Goal: Navigation & Orientation: Find specific page/section

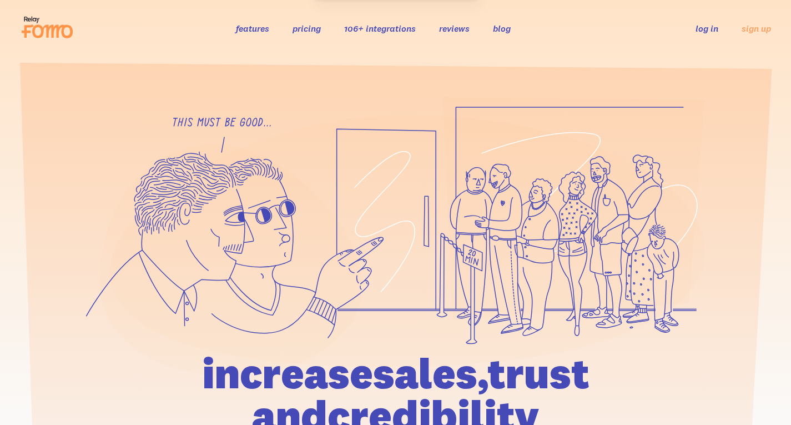
click at [389, 31] on link "106+ integrations" at bounding box center [380, 28] width 72 height 11
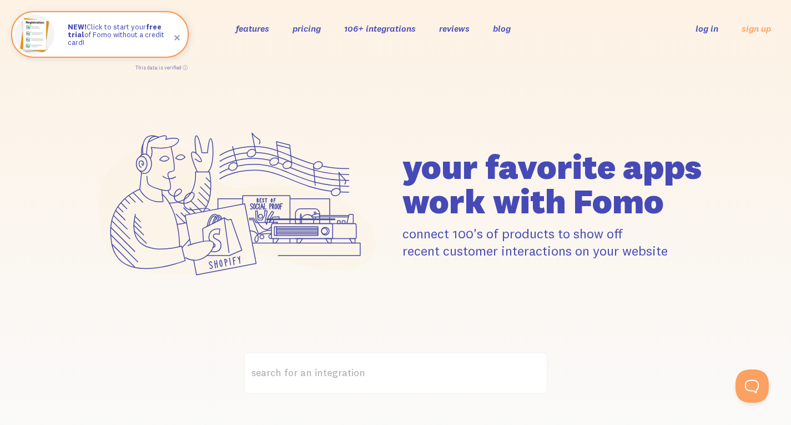
click at [516, 29] on ul "features pricing 106+ integrations reviews blog log in sign up" at bounding box center [385, 29] width 298 height 12
click at [508, 29] on link "blog" at bounding box center [502, 28] width 18 height 11
